Goal: Transaction & Acquisition: Book appointment/travel/reservation

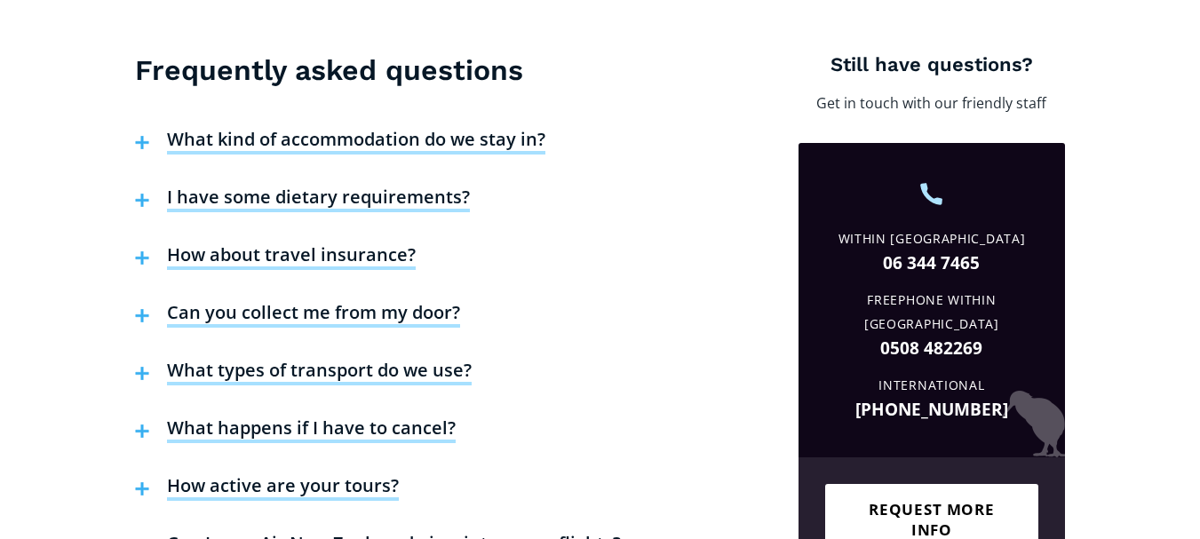
scroll to position [7012, 0]
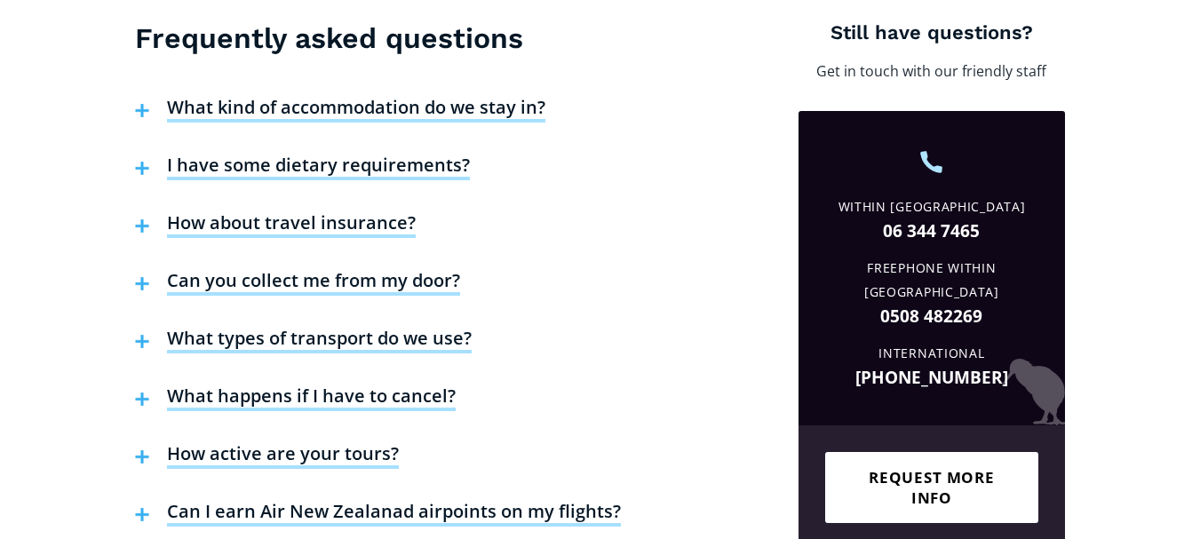
click at [394, 385] on h4 "What happens if I have to cancel?" at bounding box center [311, 398] width 289 height 27
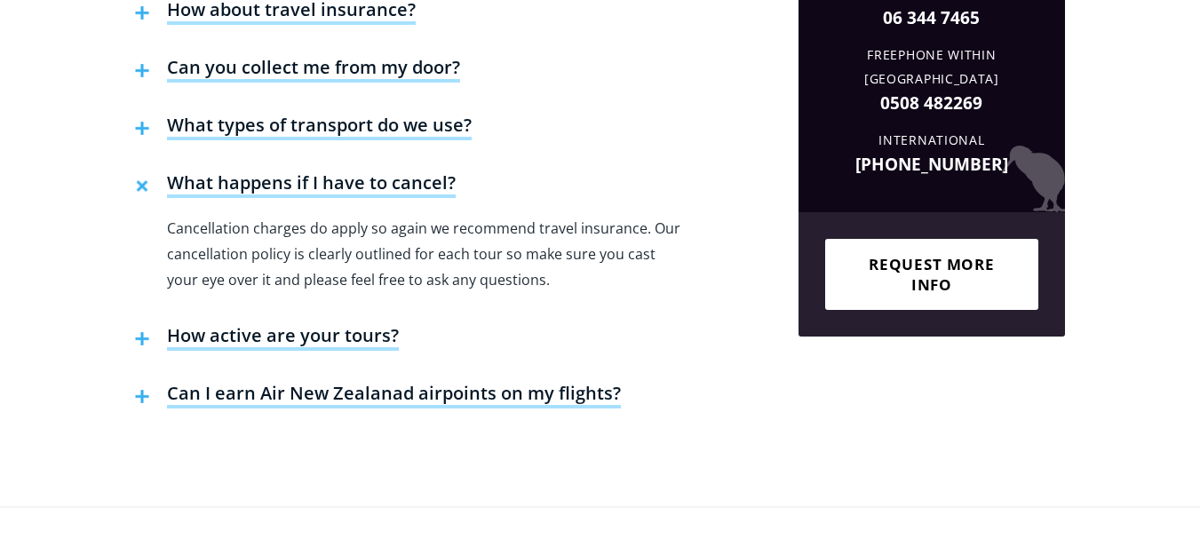
scroll to position [7278, 0]
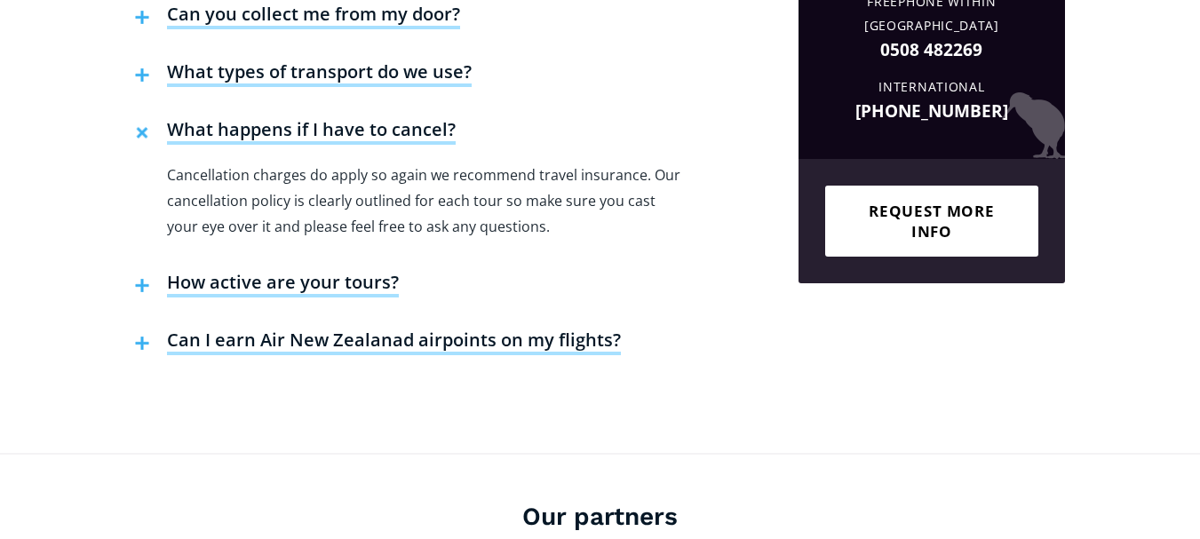
click at [493, 329] on h4 "Can I earn Air New Zealanad airpoints on my flights?" at bounding box center [394, 342] width 454 height 27
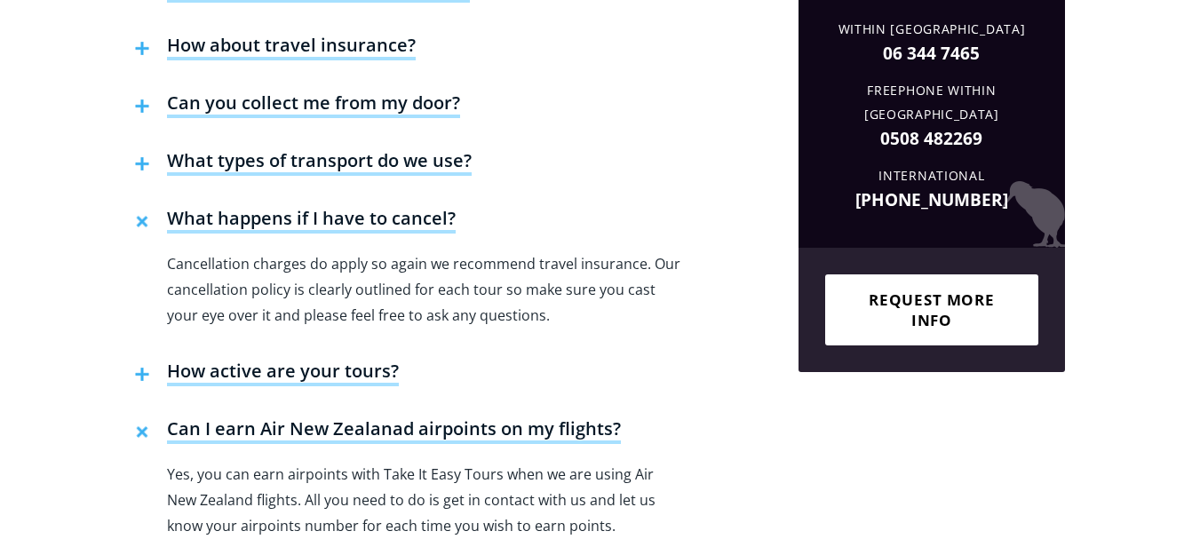
scroll to position [7101, 0]
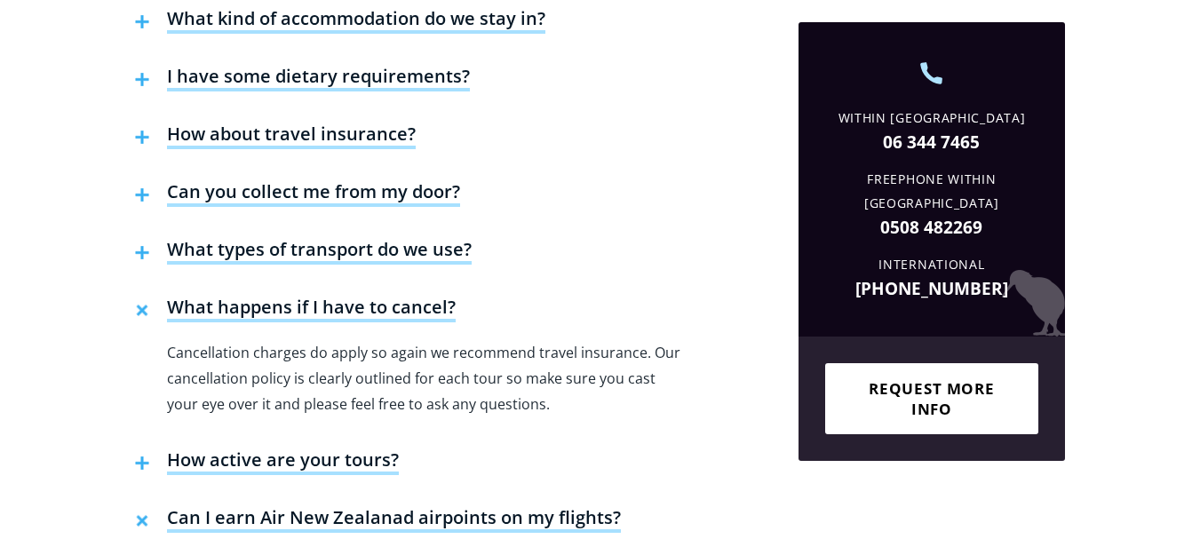
click at [398, 238] on h4 "What types of transport do we use?" at bounding box center [319, 251] width 305 height 27
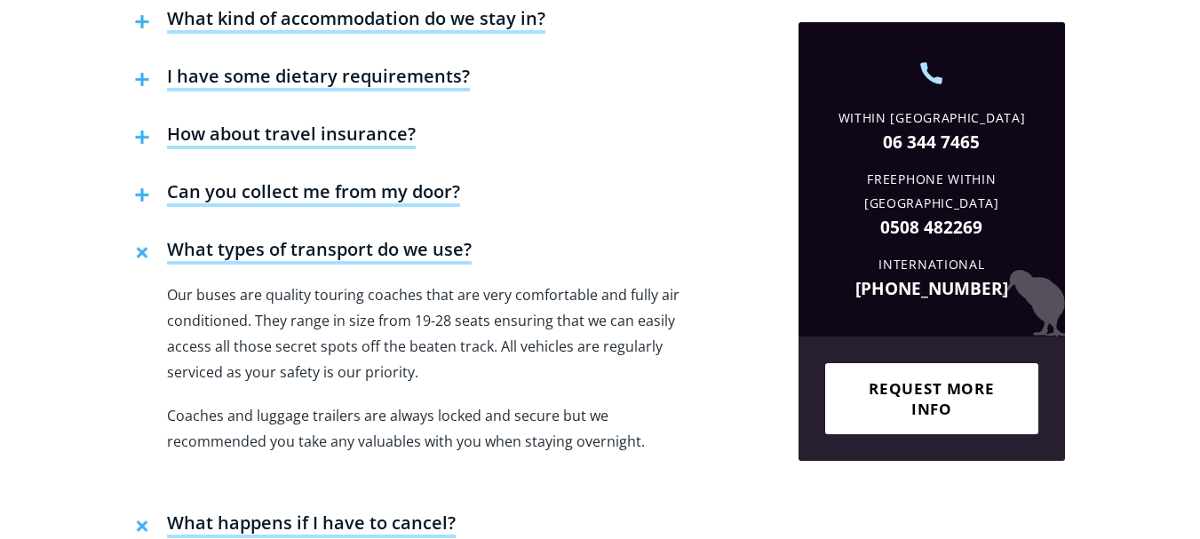
click at [367, 180] on h4 "Can you collect me from my door?" at bounding box center [313, 193] width 293 height 27
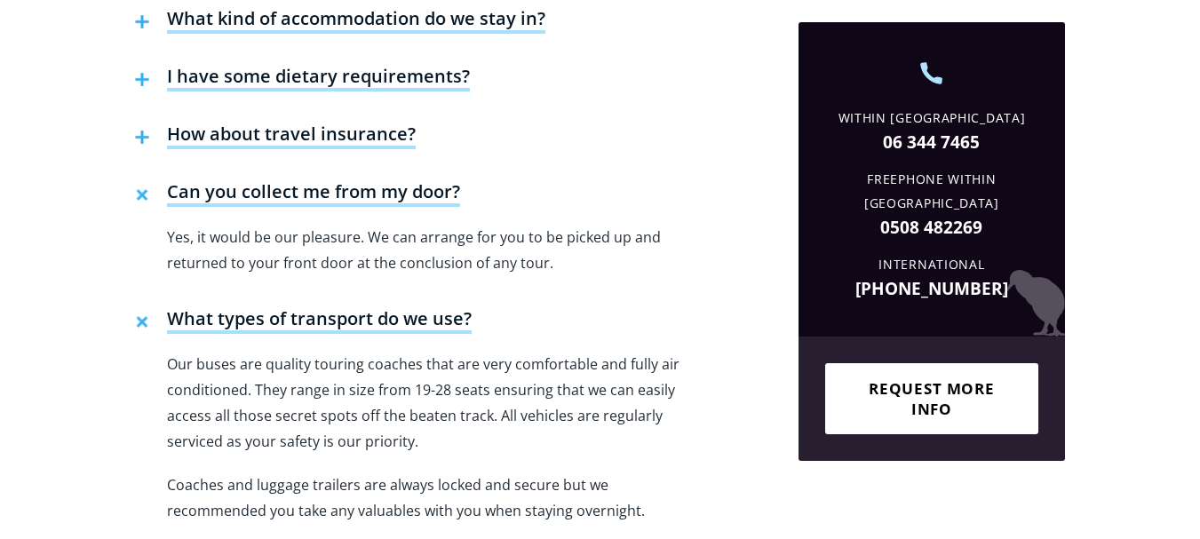
click at [364, 123] on h4 "How about travel insurance?" at bounding box center [291, 136] width 249 height 27
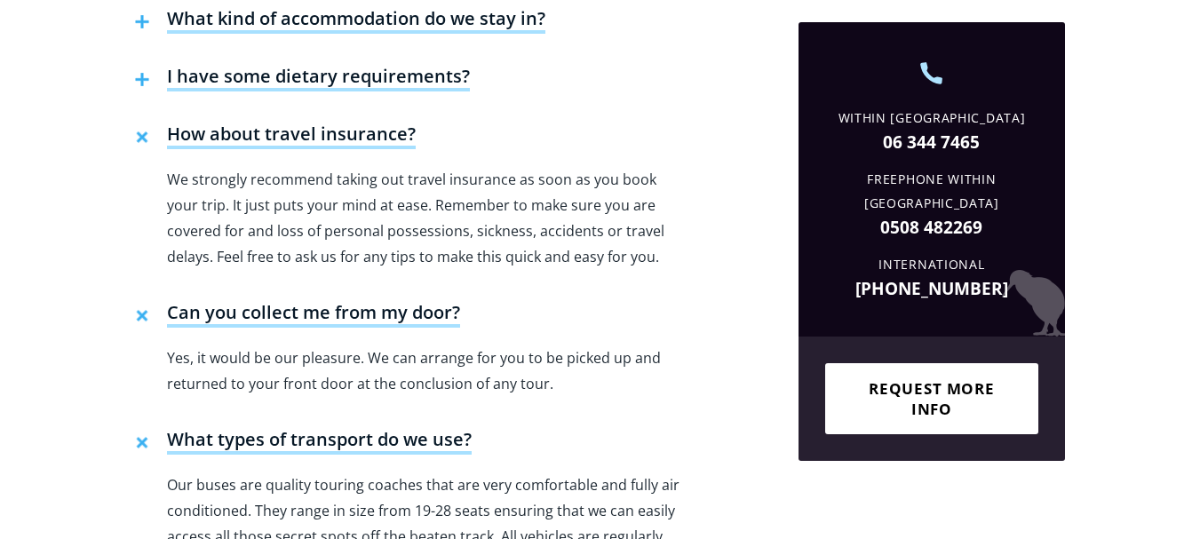
click at [363, 123] on h4 "How about travel insurance?" at bounding box center [291, 136] width 249 height 27
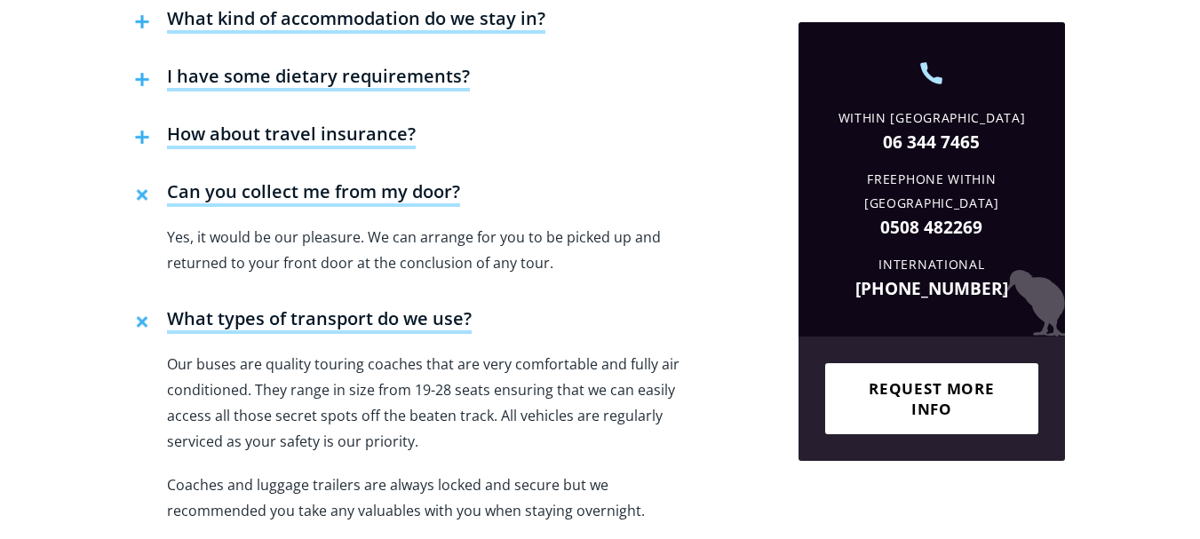
click at [410, 65] on h4 "I have some dietary requirements?" at bounding box center [318, 78] width 303 height 27
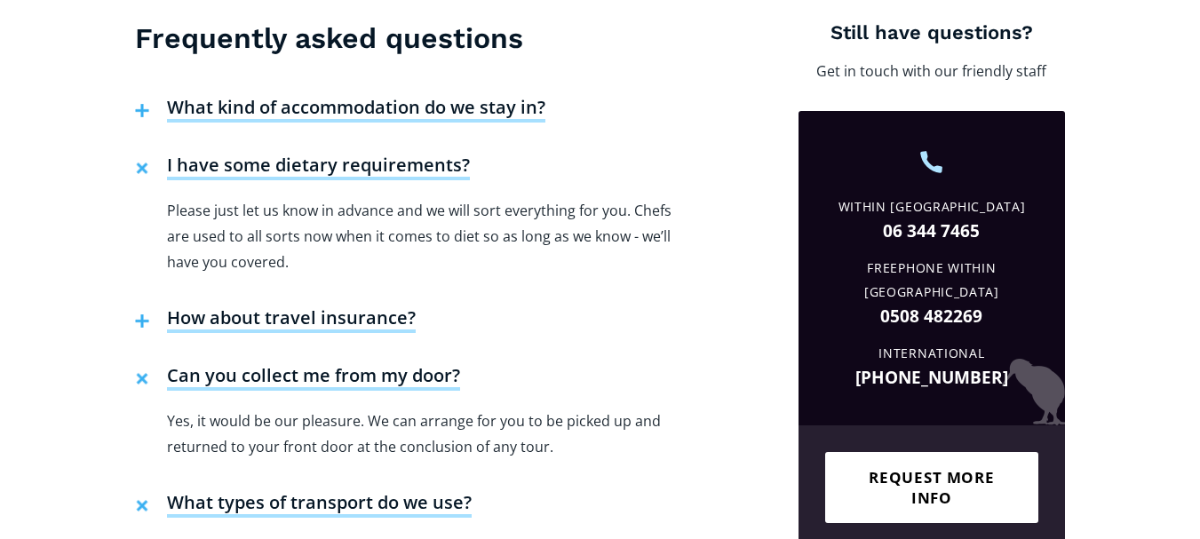
scroll to position [6923, 0]
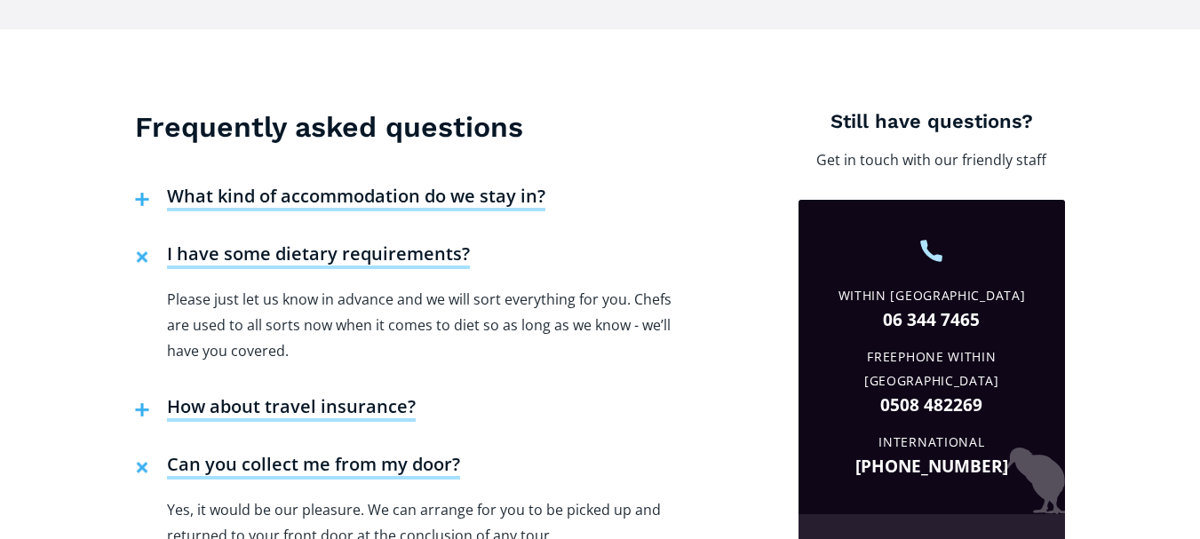
click at [466, 185] on h4 "What kind of accommodation do we stay in?" at bounding box center [356, 198] width 378 height 27
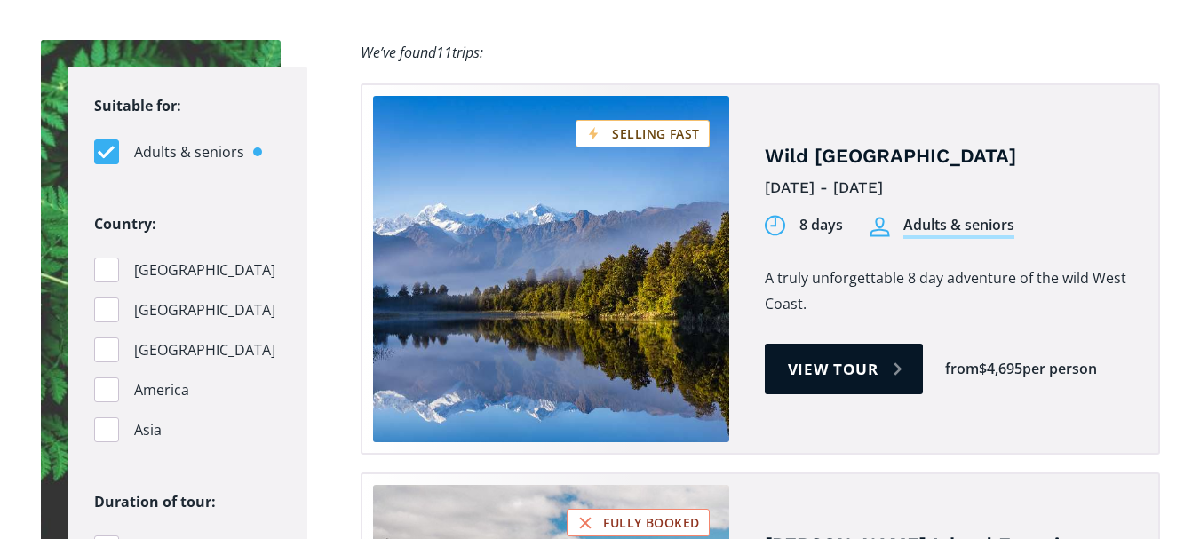
scroll to position [1860, 0]
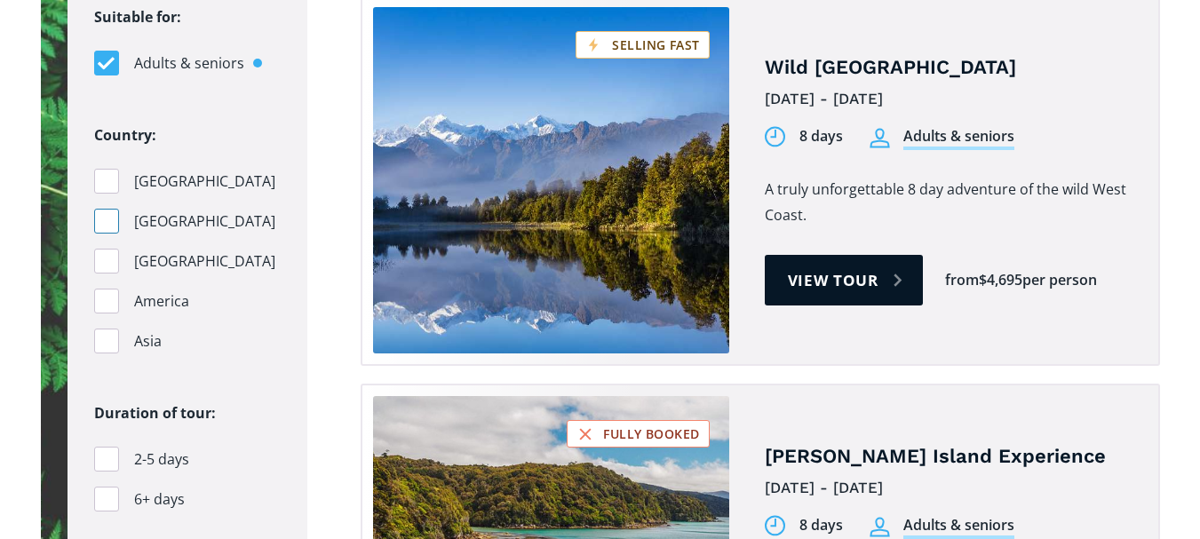
click at [112, 209] on div "Filters" at bounding box center [106, 221] width 25 height 25
click at [106, 216] on input "Australia" at bounding box center [100, 222] width 12 height 12
checkbox input "true"
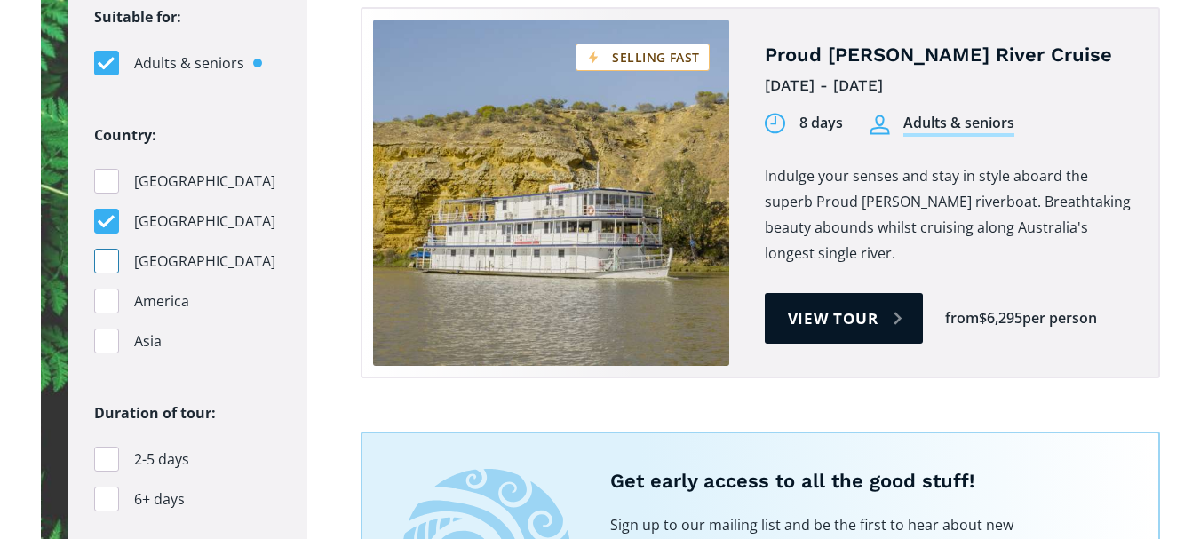
click at [115, 249] on div "Filters" at bounding box center [106, 261] width 25 height 25
click at [106, 256] on input "Pacific Islands" at bounding box center [100, 262] width 12 height 12
checkbox input "true"
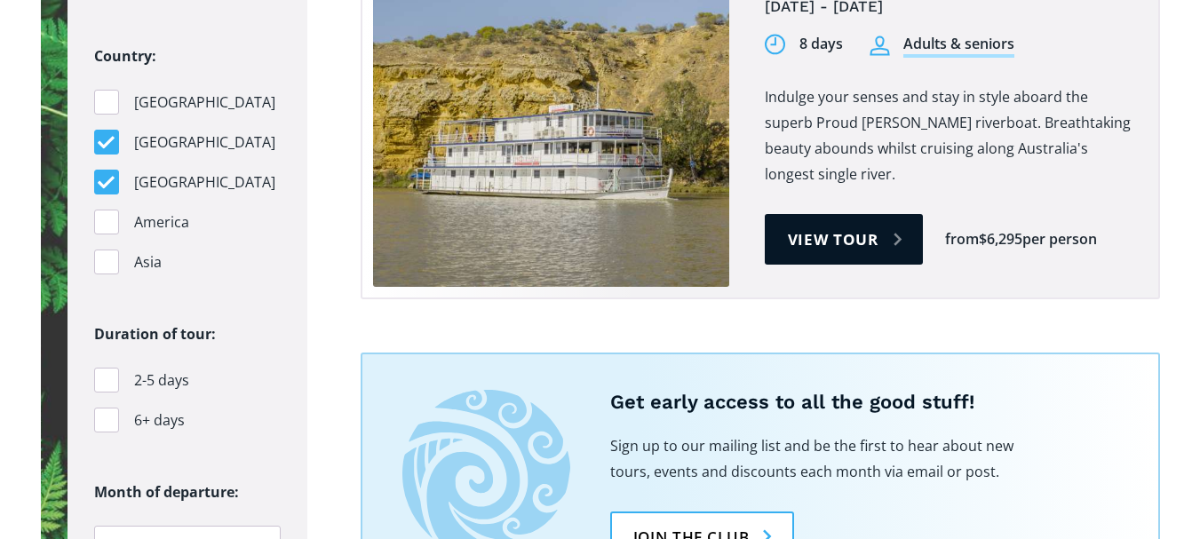
scroll to position [1949, 0]
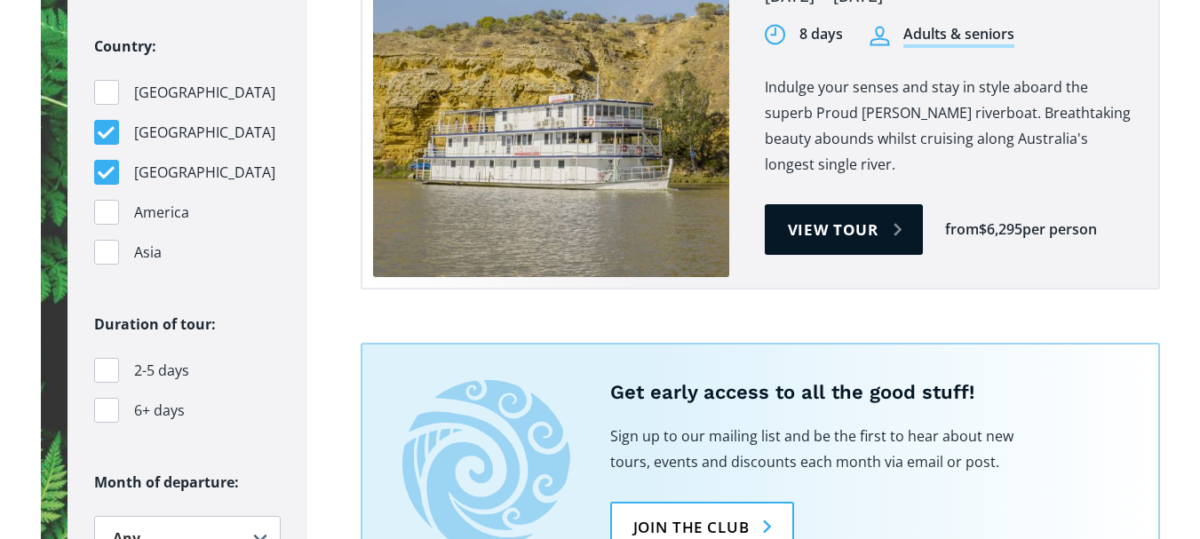
click at [106, 120] on div "Filters" at bounding box center [106, 132] width 25 height 25
click at [106, 127] on input "Australia" at bounding box center [100, 133] width 12 height 12
checkbox input "false"
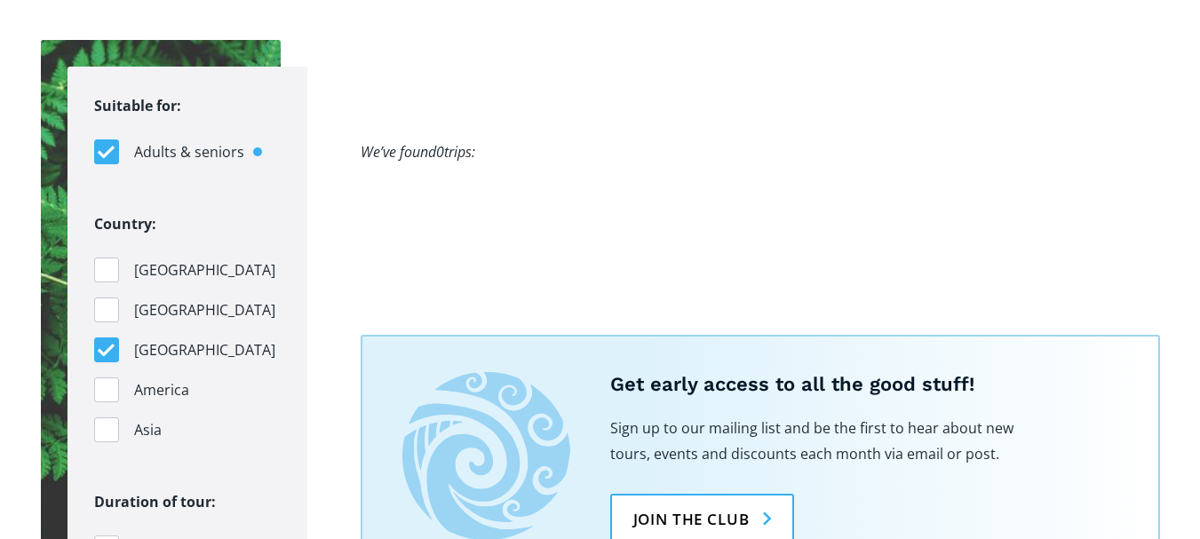
scroll to position [1860, 0]
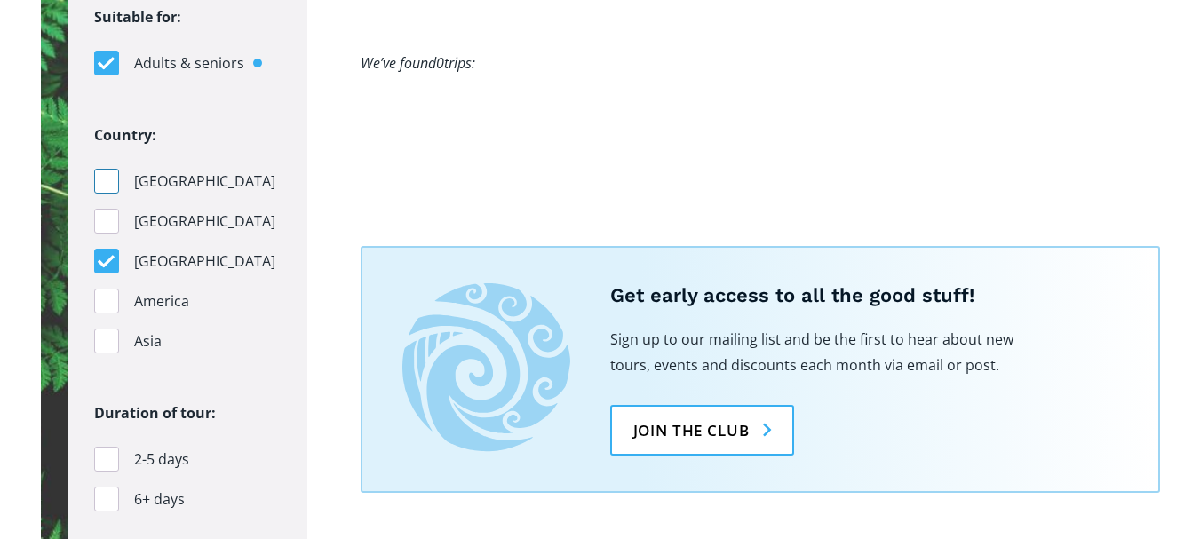
click at [105, 169] on div "Filters" at bounding box center [106, 181] width 25 height 25
click at [105, 176] on input "[GEOGRAPHIC_DATA]" at bounding box center [100, 182] width 12 height 12
checkbox input "true"
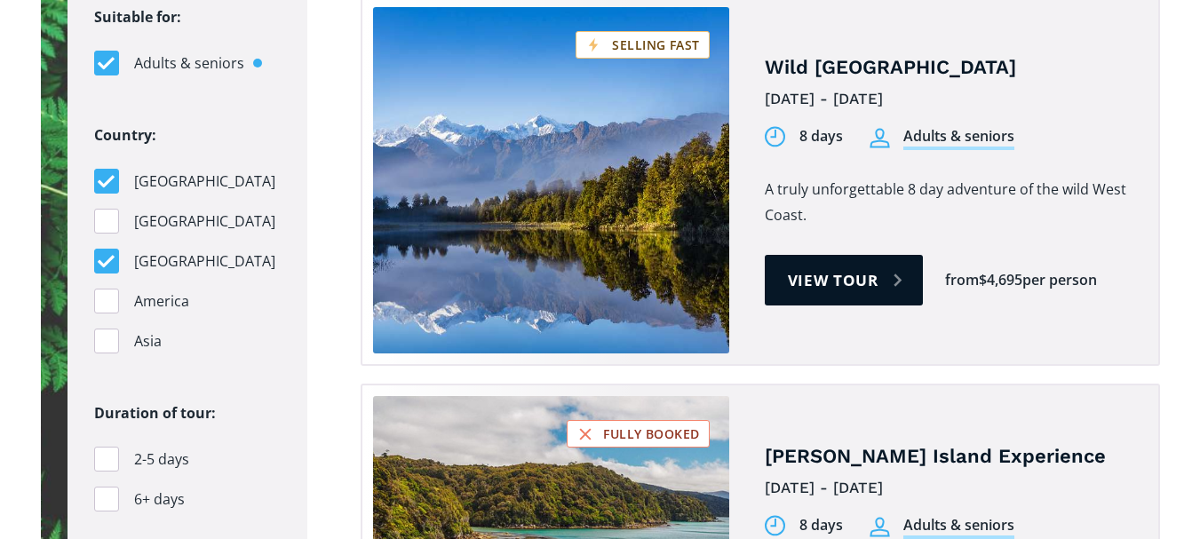
click at [106, 249] on div "Filters" at bounding box center [106, 261] width 25 height 25
click at [106, 256] on input "Pacific Islands" at bounding box center [100, 262] width 12 height 12
checkbox input "false"
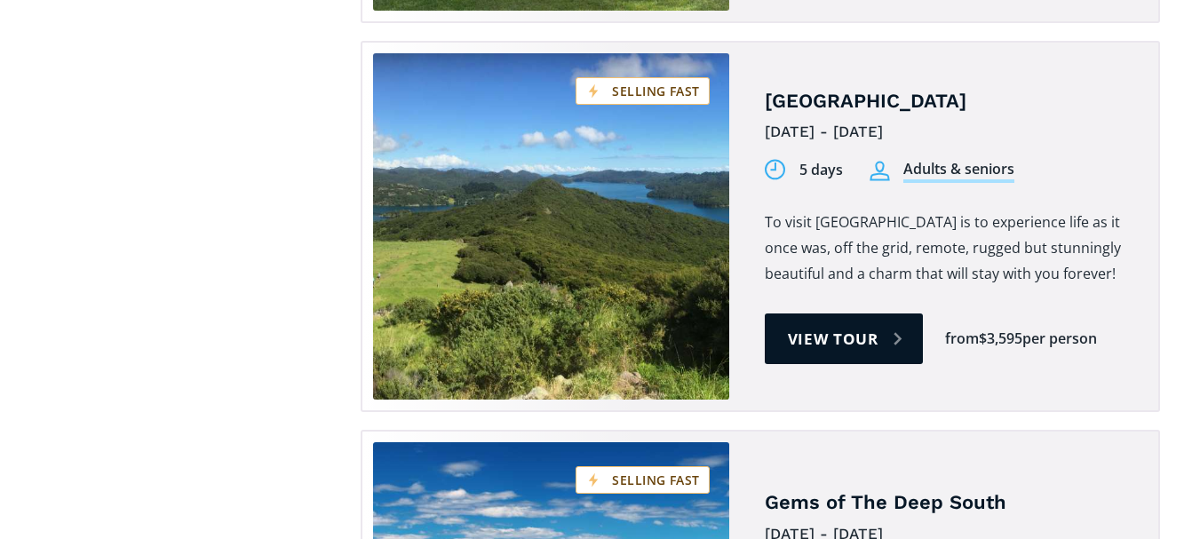
scroll to position [3459, 0]
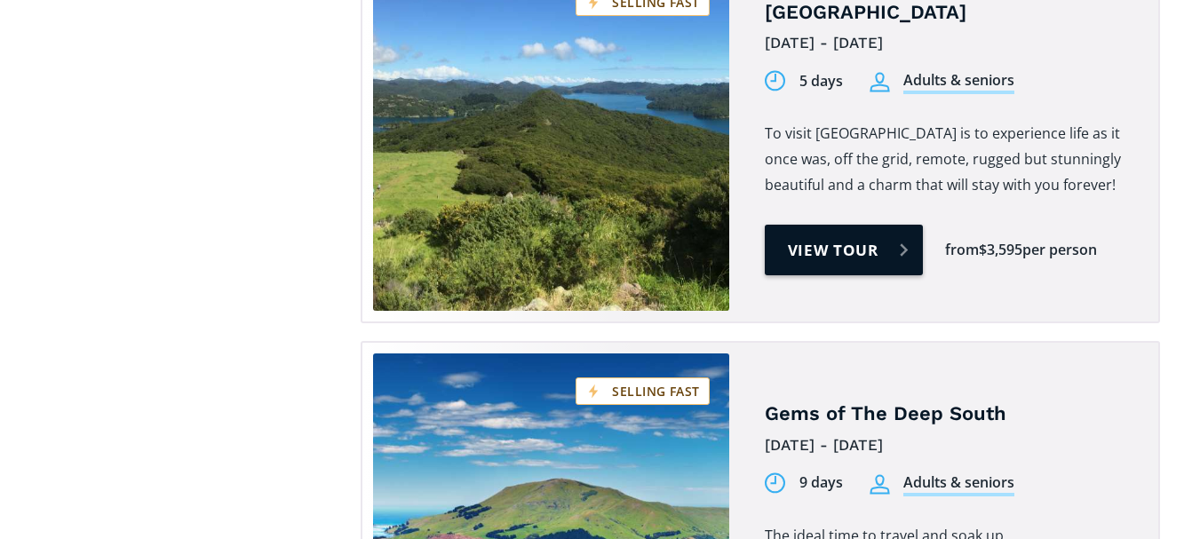
click at [865, 225] on link "View tour" at bounding box center [844, 250] width 159 height 51
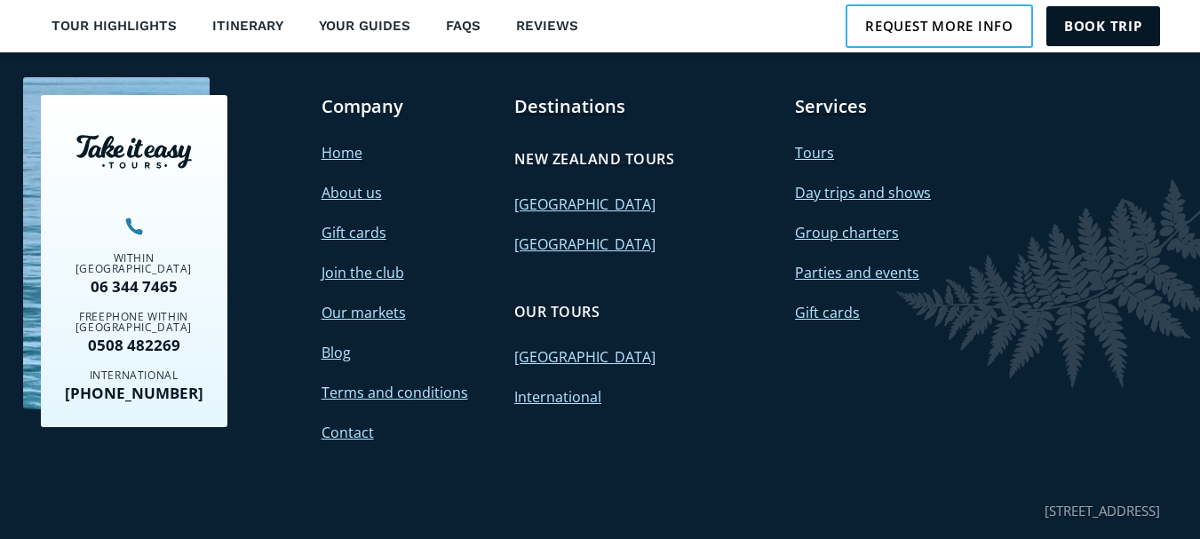
scroll to position [6416, 0]
